Goal: Task Accomplishment & Management: Manage account settings

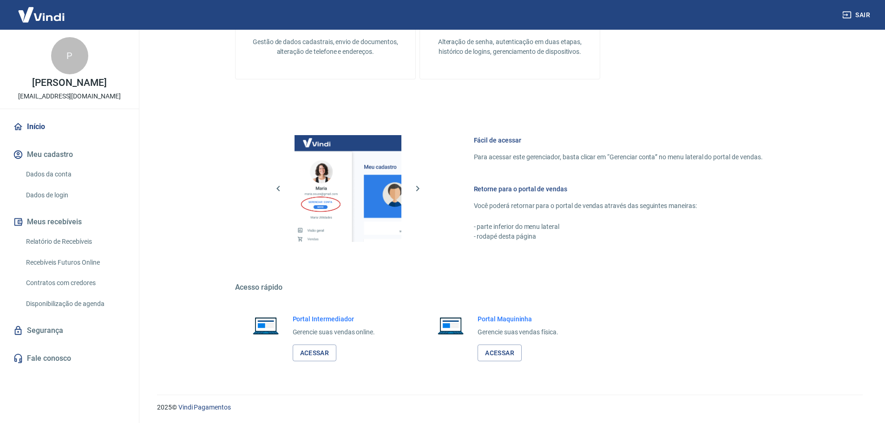
scroll to position [466, 0]
click at [324, 351] on link "Acessar" at bounding box center [315, 352] width 44 height 17
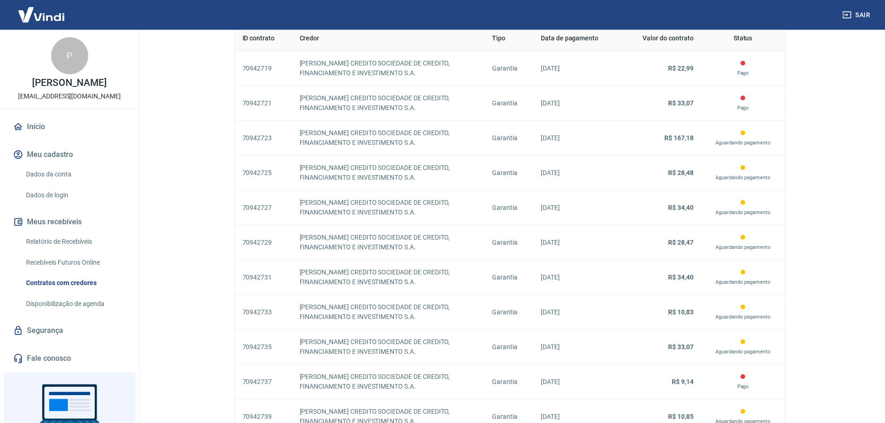
scroll to position [281, 0]
